Goal: Navigation & Orientation: Find specific page/section

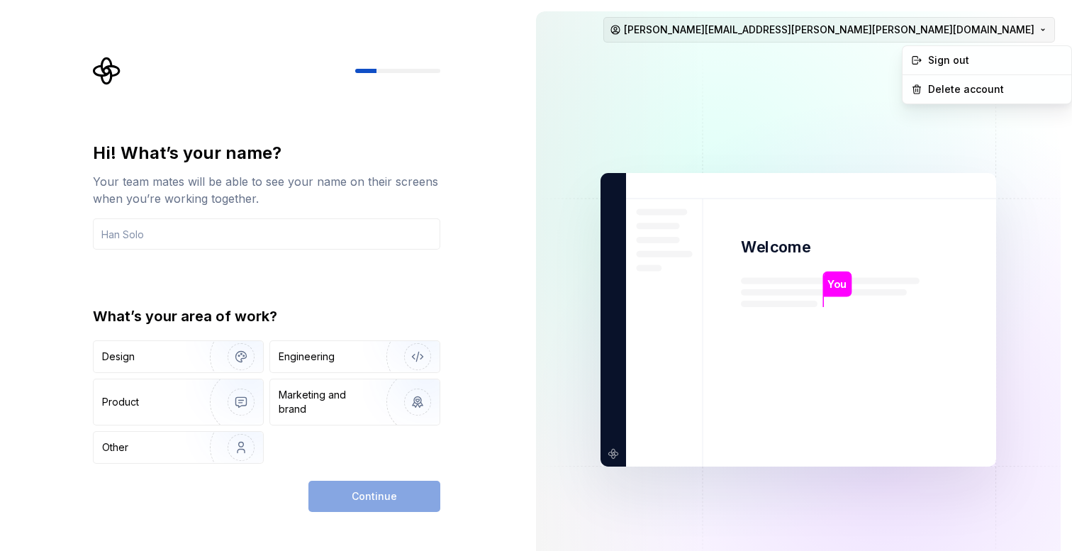
click at [1003, 23] on html "Hi! What’s your name? Your team mates will be able to see your name on their sc…" at bounding box center [536, 275] width 1072 height 551
click at [977, 62] on div "Sign out" at bounding box center [995, 60] width 135 height 14
